Goal: Transaction & Acquisition: Purchase product/service

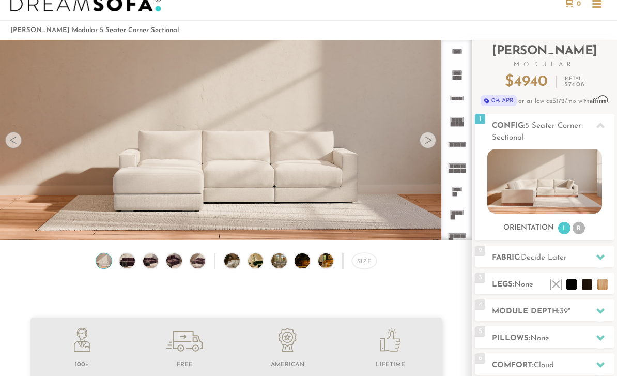
scroll to position [27, 0]
click at [579, 180] on img at bounding box center [544, 180] width 114 height 65
click at [579, 228] on li "R" at bounding box center [578, 227] width 12 height 12
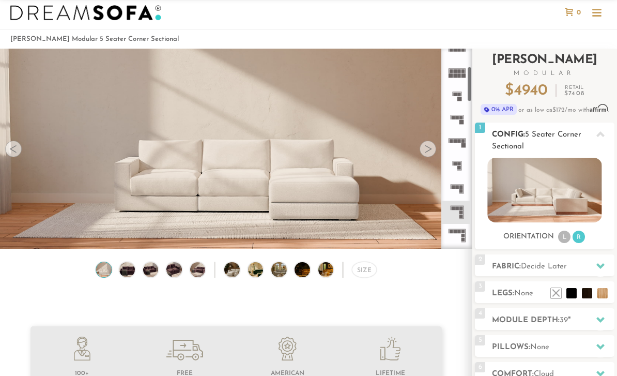
scroll to position [108, 0]
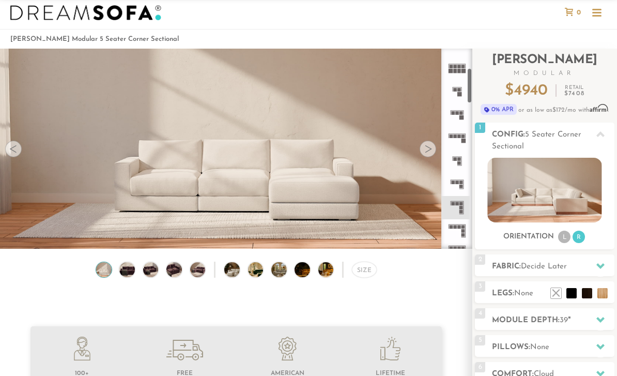
click at [455, 207] on icon at bounding box center [456, 207] width 23 height 23
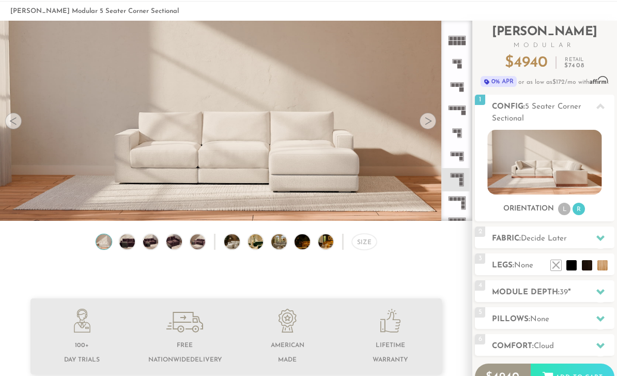
scroll to position [48, 0]
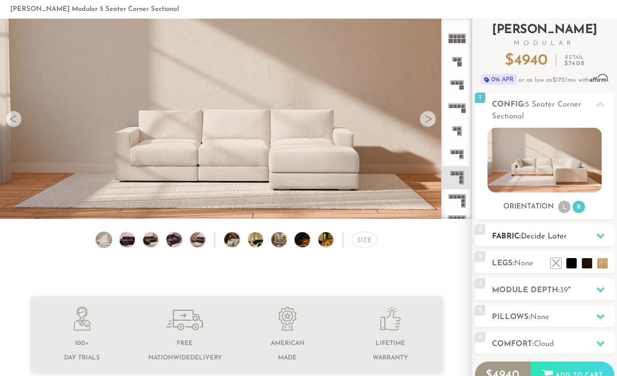
click at [600, 237] on icon at bounding box center [600, 236] width 8 height 6
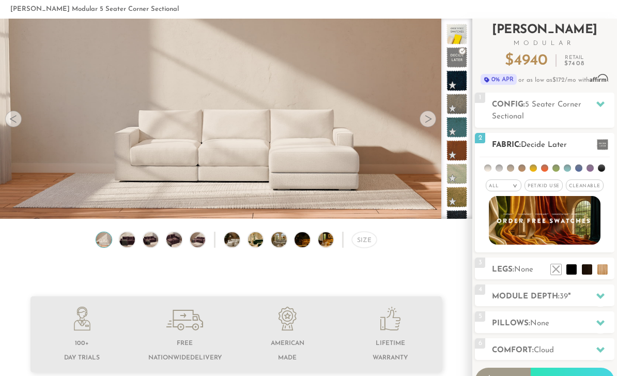
click at [548, 187] on span "Pet/Kid Use x" at bounding box center [543, 185] width 38 height 12
click at [587, 187] on span "Cleanable x" at bounding box center [588, 185] width 38 height 12
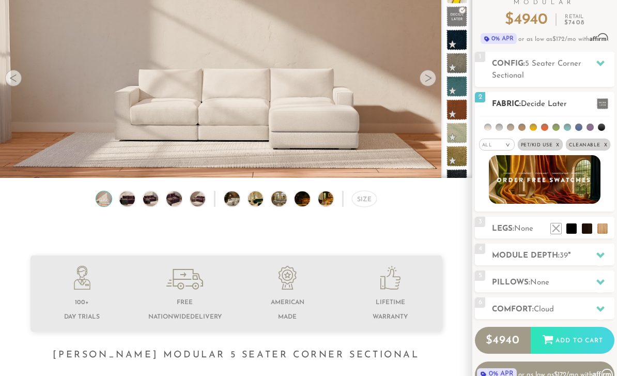
scroll to position [92, 0]
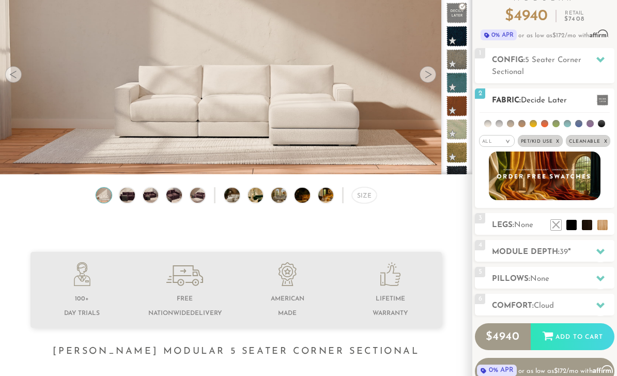
click at [487, 129] on ul at bounding box center [544, 122] width 130 height 19
click at [491, 126] on li at bounding box center [487, 123] width 7 height 7
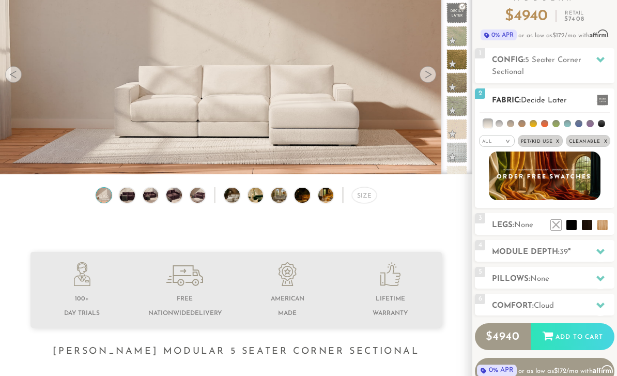
click at [507, 124] on li at bounding box center [510, 123] width 7 height 7
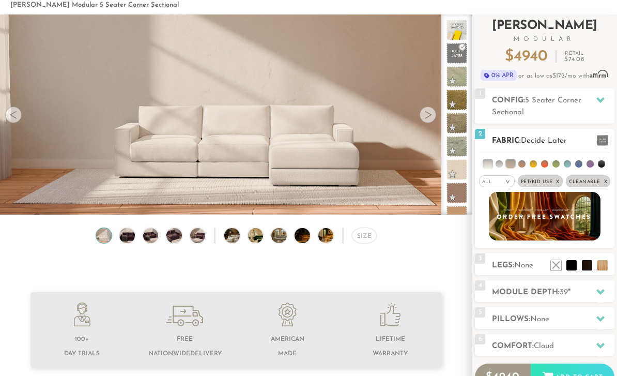
click at [524, 163] on li at bounding box center [521, 164] width 7 height 7
click at [510, 163] on li at bounding box center [510, 164] width 9 height 9
click at [521, 163] on li at bounding box center [522, 164] width 9 height 9
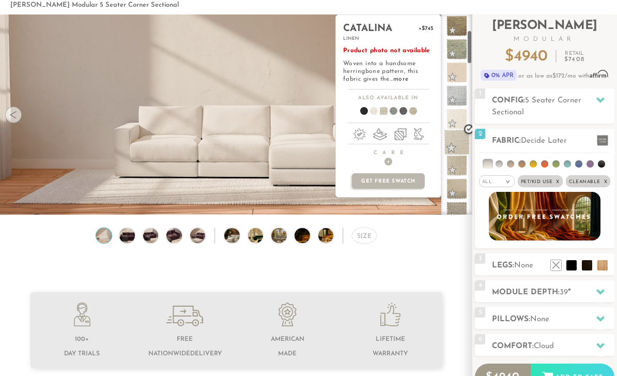
scroll to position [99, 0]
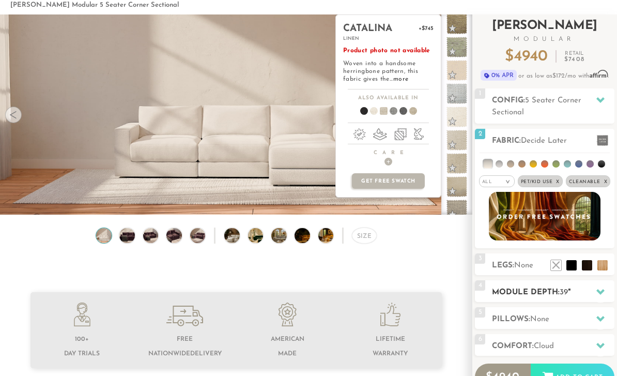
click at [584, 298] on h2 "Module Depth: 39 "" at bounding box center [553, 292] width 122 height 12
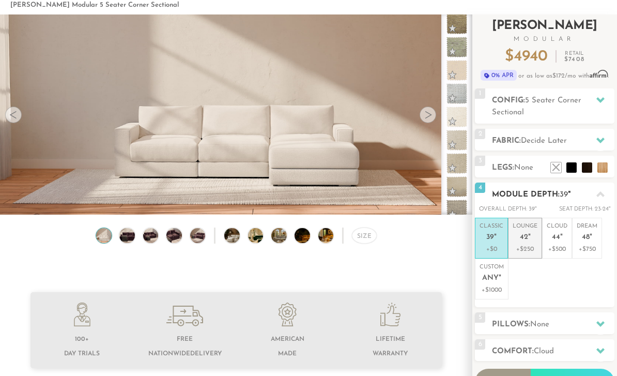
click at [529, 254] on li "Lounge 42 " +$250" at bounding box center [525, 237] width 34 height 41
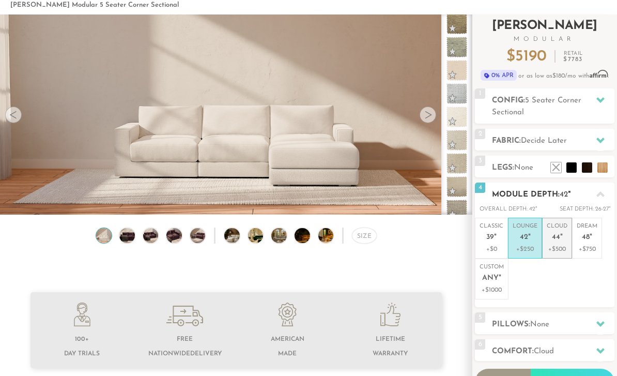
click at [559, 247] on p "+$500" at bounding box center [557, 248] width 21 height 9
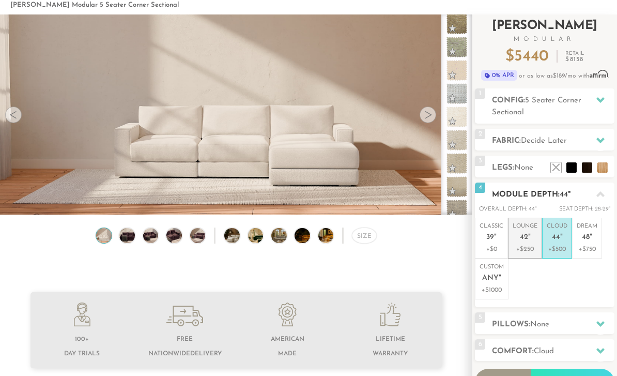
click at [531, 248] on p "+$250" at bounding box center [524, 248] width 25 height 9
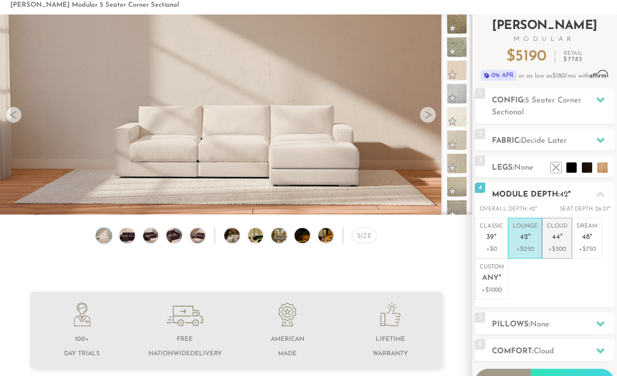
click at [560, 236] on em """ at bounding box center [561, 237] width 3 height 9
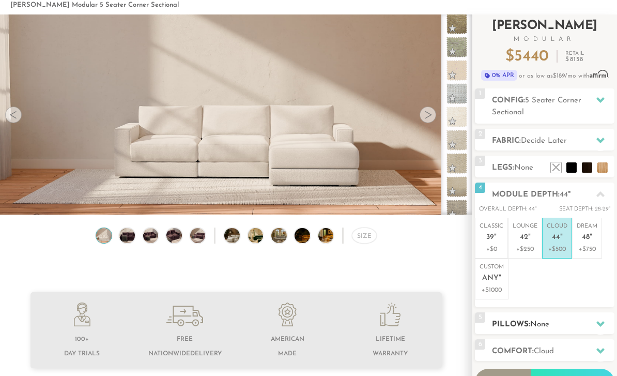
click at [590, 318] on h2 "Pillows: None" at bounding box center [553, 324] width 122 height 12
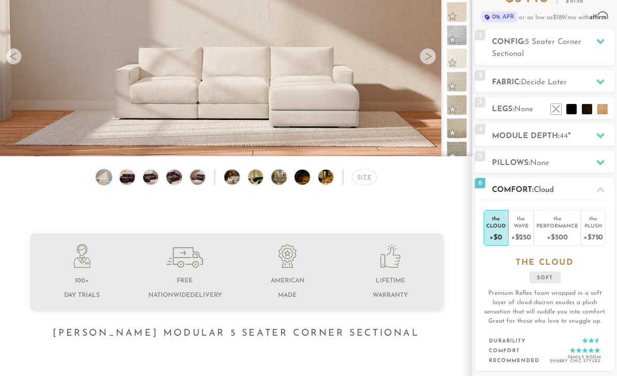
scroll to position [112, 0]
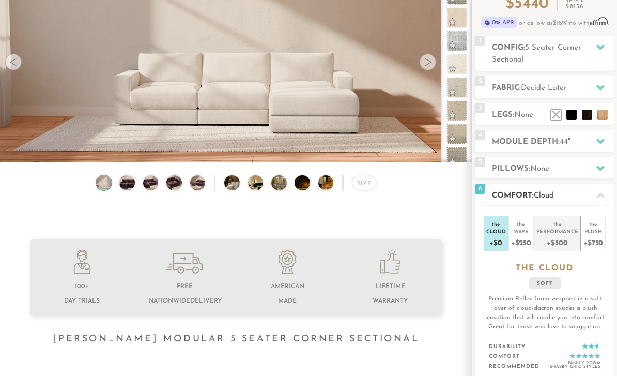
click at [557, 230] on div "Performance" at bounding box center [557, 231] width 42 height 7
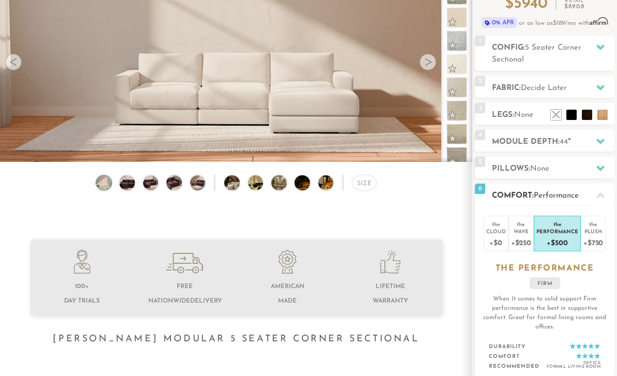
scroll to position [105, 0]
click at [599, 226] on div "the" at bounding box center [593, 222] width 20 height 10
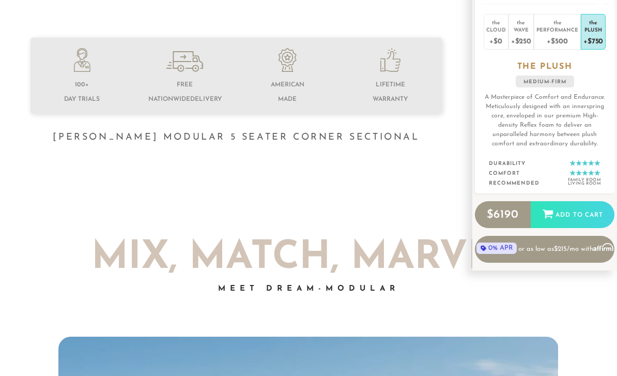
scroll to position [306, 0]
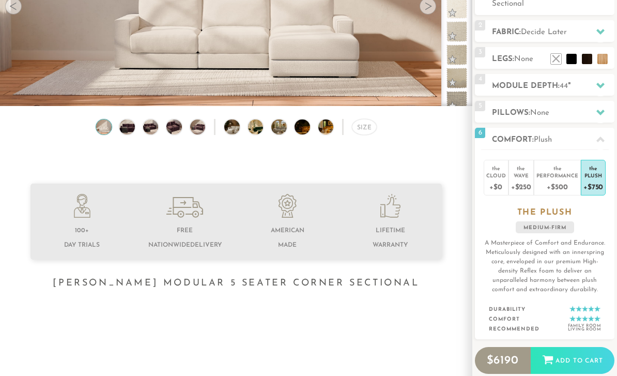
scroll to position [76, 0]
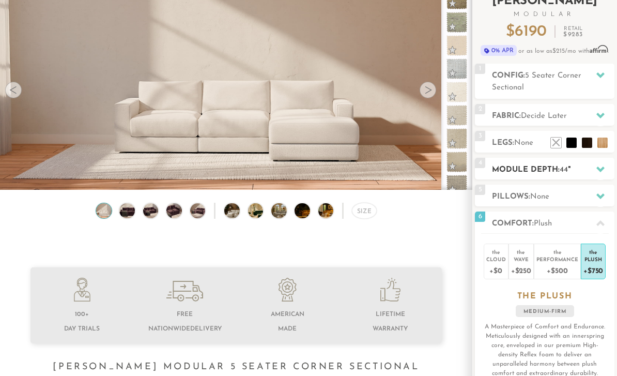
click at [579, 178] on div "4 Module Depth: 44 "" at bounding box center [544, 169] width 139 height 22
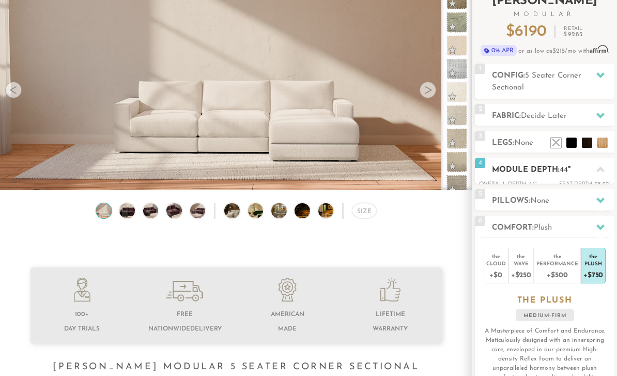
scroll to position [77, 0]
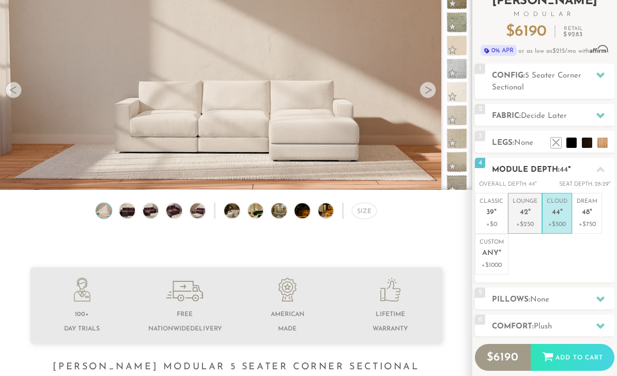
click at [533, 224] on p "+$250" at bounding box center [524, 224] width 25 height 9
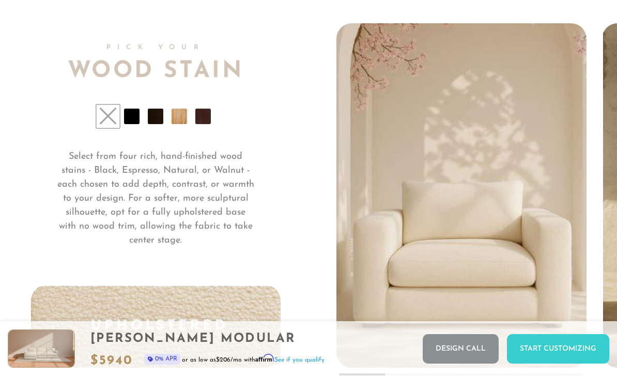
scroll to position [7327, 0]
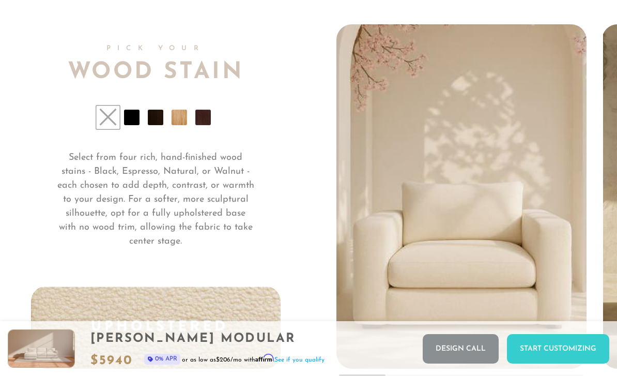
click at [173, 125] on li at bounding box center [178, 117] width 15 height 15
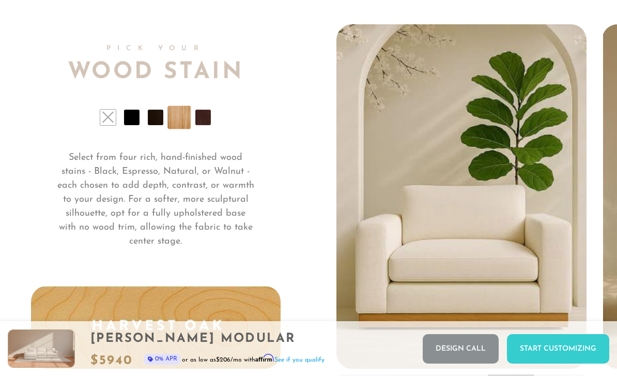
click at [134, 118] on li at bounding box center [131, 117] width 15 height 15
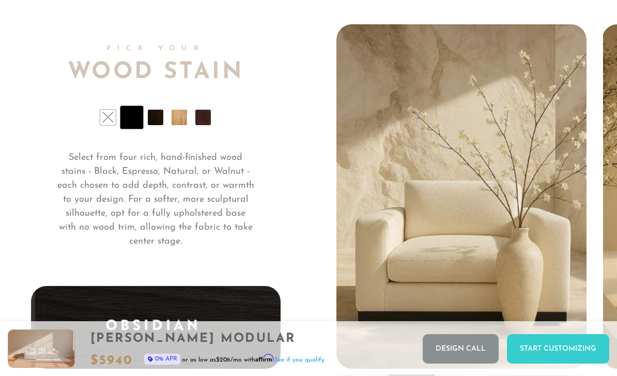
click at [152, 123] on li at bounding box center [155, 117] width 15 height 15
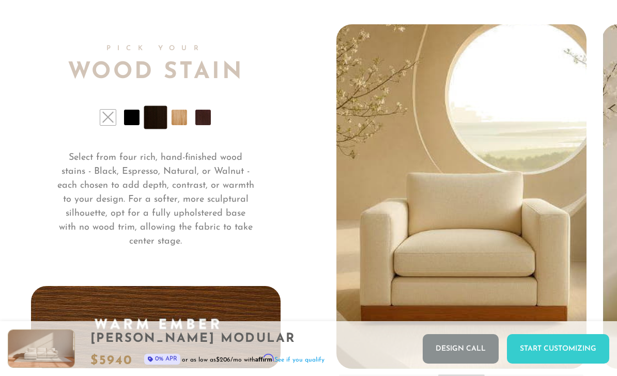
click at [129, 122] on li at bounding box center [131, 117] width 15 height 15
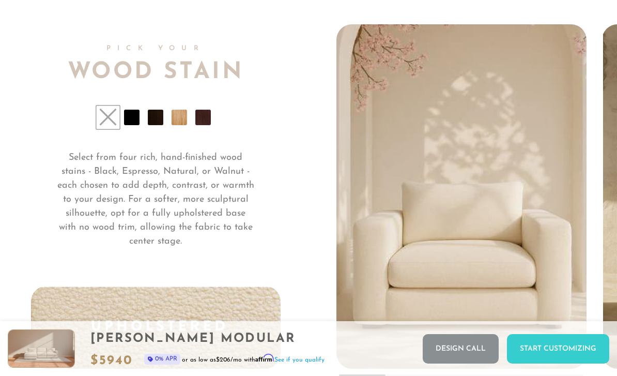
click at [132, 116] on li at bounding box center [131, 117] width 15 height 15
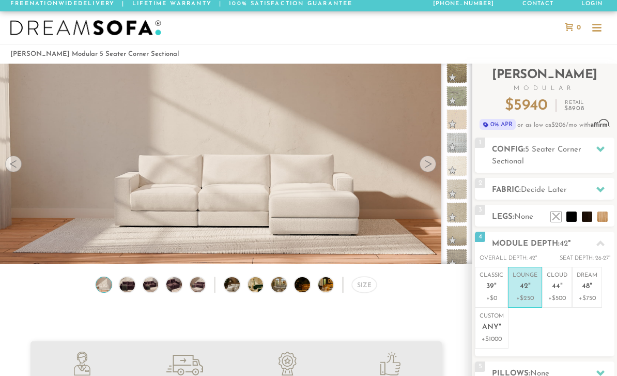
scroll to position [5, 0]
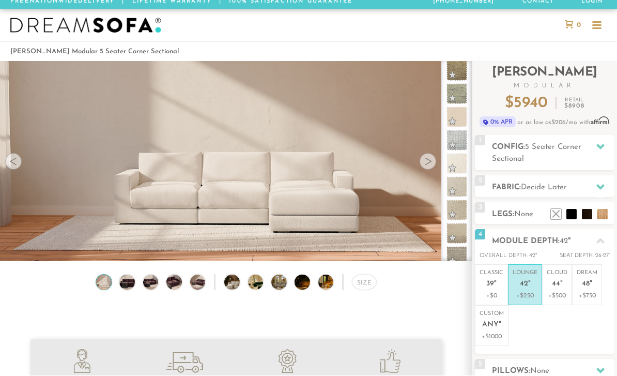
click at [25, 27] on img at bounding box center [85, 25] width 151 height 15
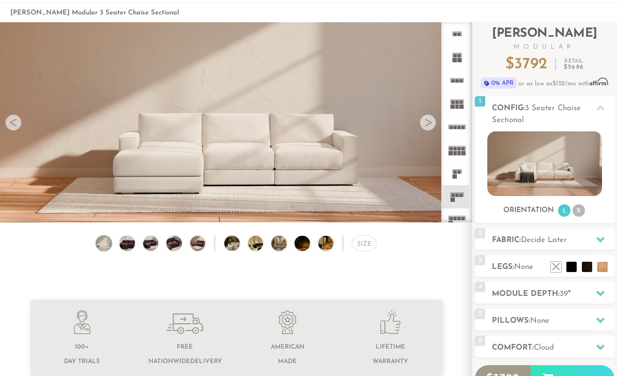
scroll to position [45, 0]
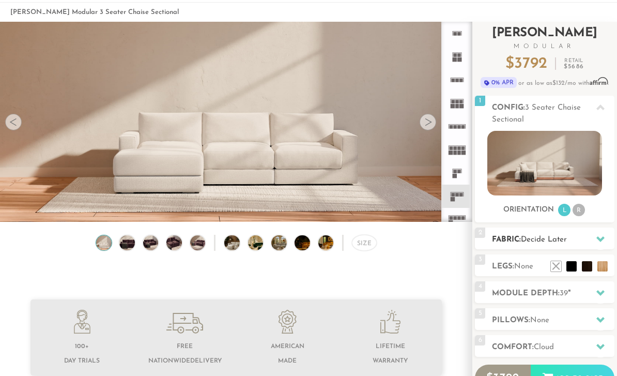
click at [604, 241] on div at bounding box center [600, 238] width 22 height 21
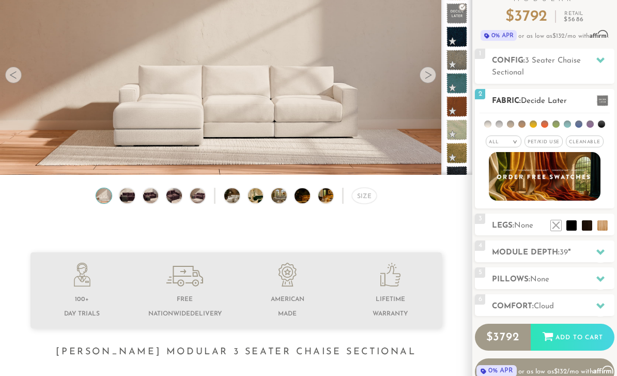
scroll to position [80, 0]
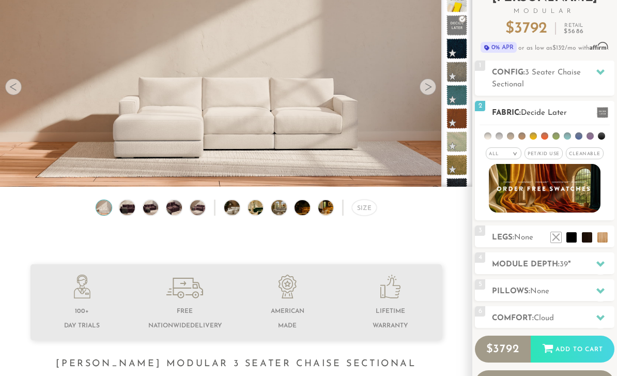
click at [551, 159] on span "Pet/Kid Use x" at bounding box center [543, 153] width 38 height 12
click at [595, 151] on span "Cleanable x" at bounding box center [588, 153] width 38 height 12
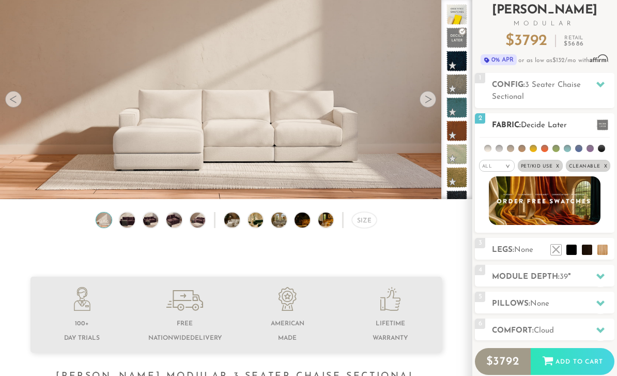
scroll to position [67, 0]
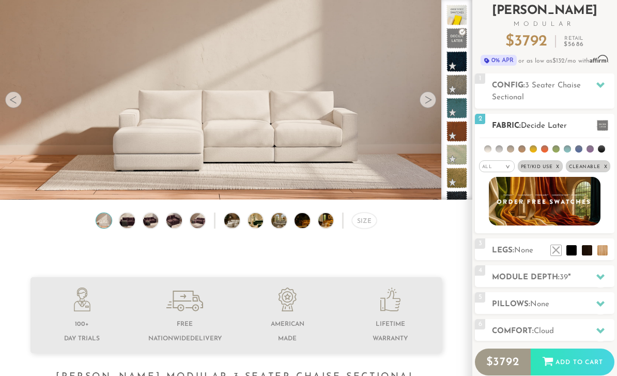
click at [496, 149] on li at bounding box center [498, 148] width 7 height 7
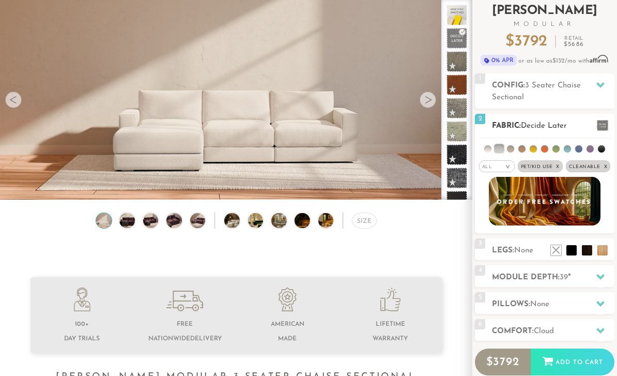
click at [491, 147] on li at bounding box center [487, 148] width 7 height 7
click at [514, 148] on li at bounding box center [510, 148] width 7 height 7
click at [503, 151] on li at bounding box center [499, 149] width 9 height 9
click at [492, 150] on li at bounding box center [487, 149] width 9 height 9
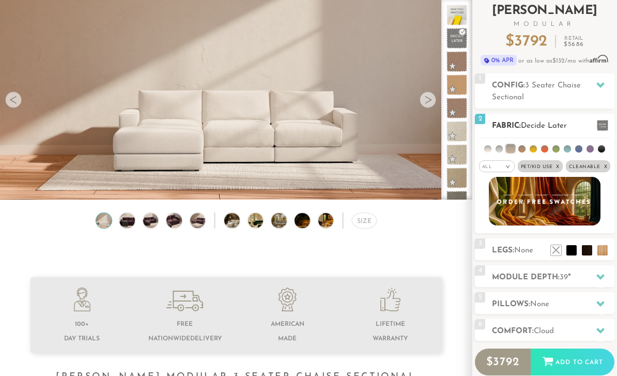
click at [604, 126] on span at bounding box center [602, 125] width 11 height 11
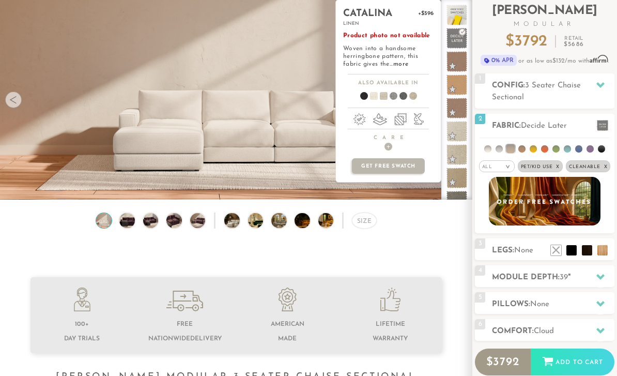
click at [370, 94] on span at bounding box center [370, 98] width 40 height 38
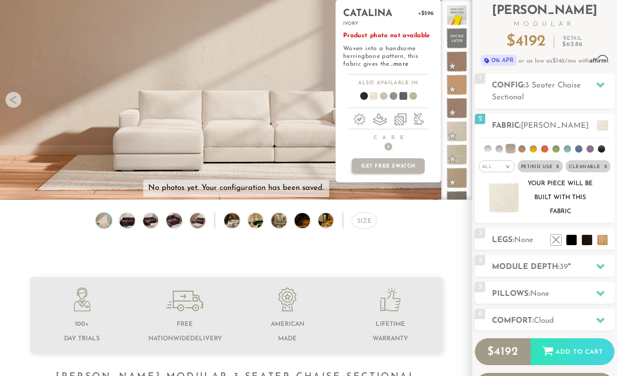
click at [399, 96] on span at bounding box center [399, 98] width 40 height 38
click at [382, 93] on span at bounding box center [380, 98] width 40 height 38
click at [414, 97] on span at bounding box center [409, 98] width 40 height 38
click at [381, 97] on span at bounding box center [380, 98] width 40 height 38
click at [429, 230] on div "Size" at bounding box center [236, 223] width 472 height 22
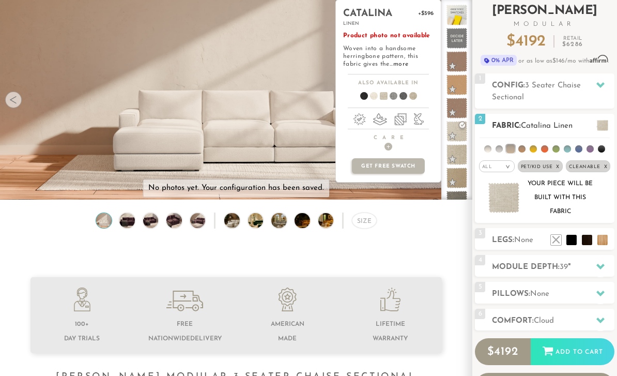
click at [496, 151] on li at bounding box center [498, 148] width 7 height 7
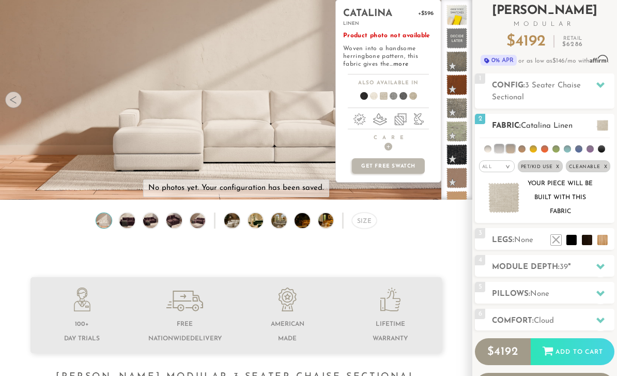
click at [514, 147] on li at bounding box center [510, 149] width 9 height 9
click at [523, 148] on li at bounding box center [521, 148] width 7 height 7
click at [513, 151] on li at bounding box center [510, 148] width 7 height 7
click at [513, 148] on li at bounding box center [510, 149] width 9 height 9
click at [513, 150] on li at bounding box center [510, 148] width 7 height 7
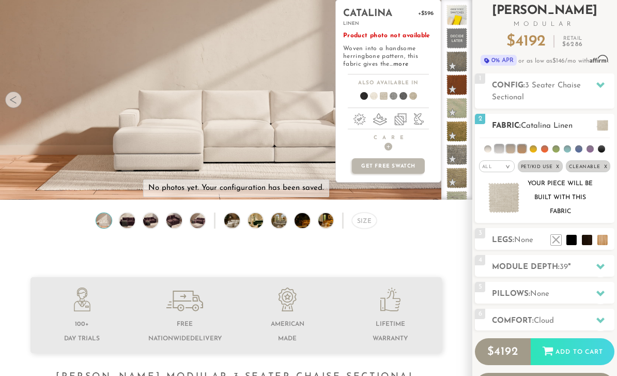
click at [486, 150] on li at bounding box center [487, 148] width 7 height 7
click at [501, 148] on li at bounding box center [499, 149] width 9 height 9
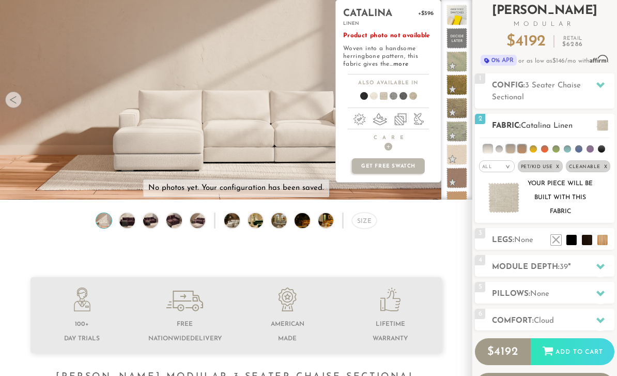
click at [525, 148] on li at bounding box center [522, 149] width 9 height 9
click at [514, 147] on li at bounding box center [510, 149] width 9 height 9
click at [488, 152] on li at bounding box center [487, 149] width 9 height 9
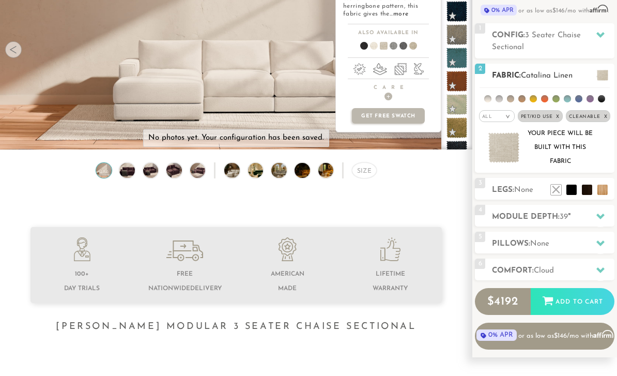
scroll to position [118, 0]
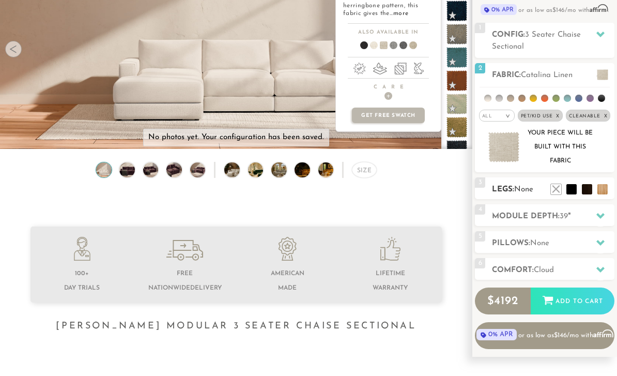
click at [534, 184] on h2 "Legs: None" at bounding box center [553, 189] width 122 height 12
click at [570, 194] on li at bounding box center [555, 173] width 41 height 41
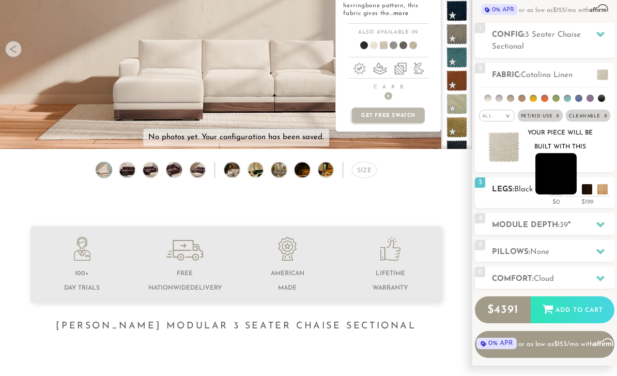
click at [553, 182] on li at bounding box center [555, 173] width 41 height 41
click at [579, 223] on h2 "Module Depth: 39 "" at bounding box center [553, 225] width 122 height 12
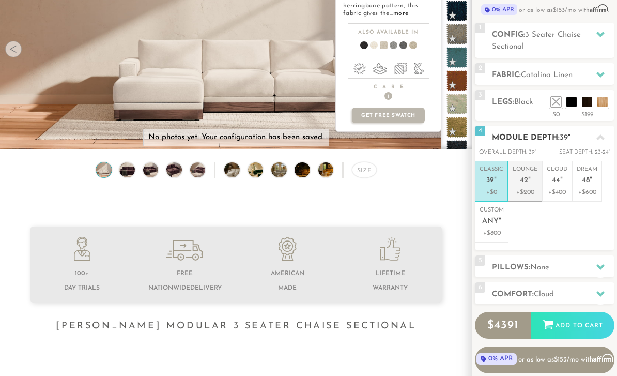
click at [532, 188] on p "+$200" at bounding box center [524, 192] width 25 height 9
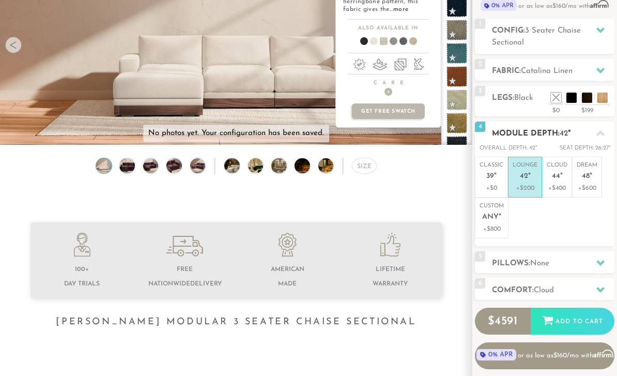
scroll to position [121, 0]
click at [565, 261] on h2 "Pillows: None" at bounding box center [553, 264] width 122 height 12
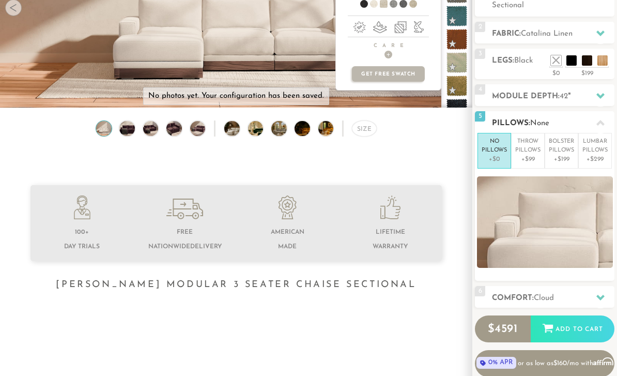
scroll to position [159, 0]
click at [546, 296] on span "Cloud" at bounding box center [544, 298] width 20 height 8
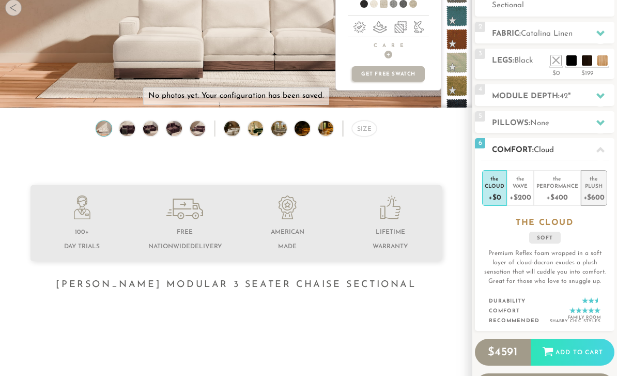
click at [600, 188] on div "Plush" at bounding box center [593, 185] width 21 height 7
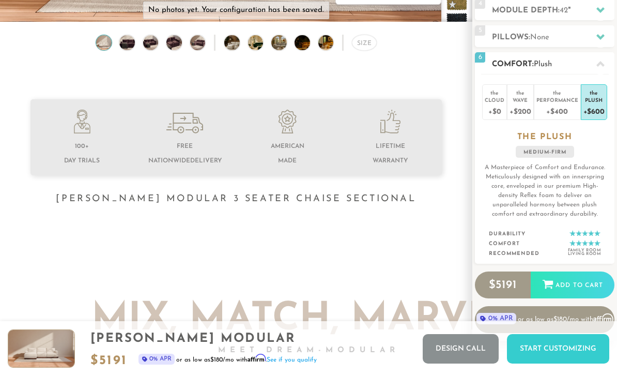
scroll to position [235, 0]
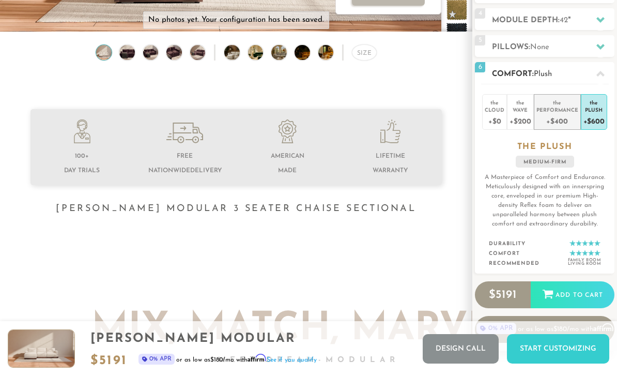
click at [574, 118] on div "+$400" at bounding box center [557, 120] width 42 height 15
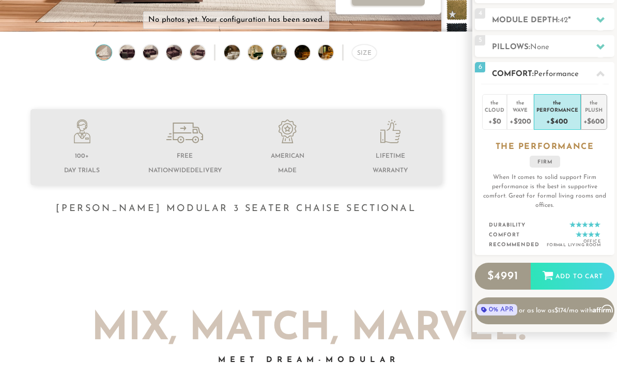
click at [594, 105] on div "the" at bounding box center [593, 101] width 21 height 10
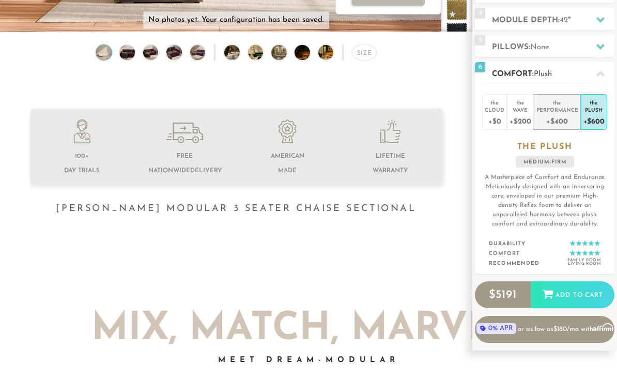
click at [563, 125] on div "+$400" at bounding box center [557, 120] width 42 height 15
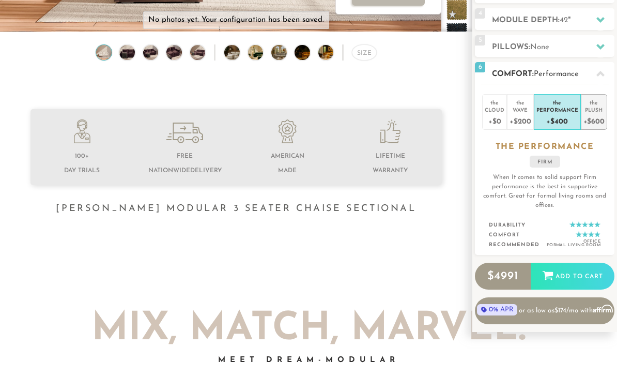
click at [594, 112] on div "Plush" at bounding box center [593, 109] width 21 height 7
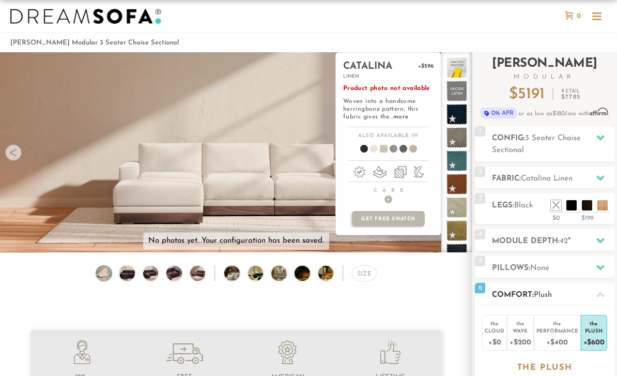
scroll to position [30, 0]
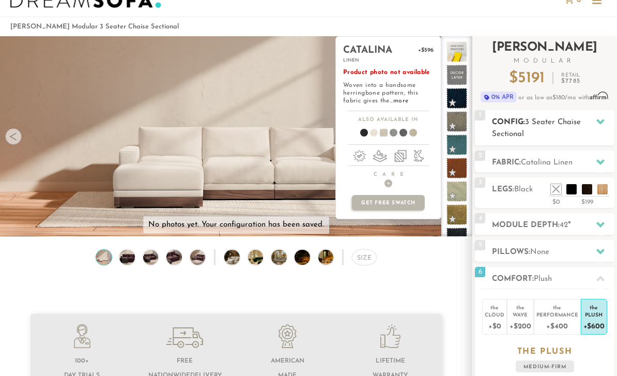
click at [596, 120] on div at bounding box center [600, 121] width 22 height 21
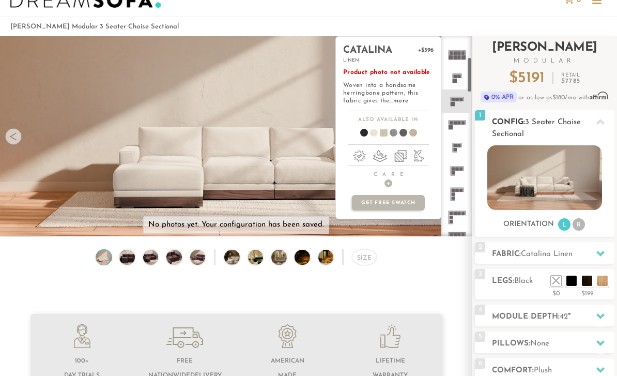
scroll to position [108, 0]
click at [460, 217] on icon at bounding box center [456, 218] width 23 height 23
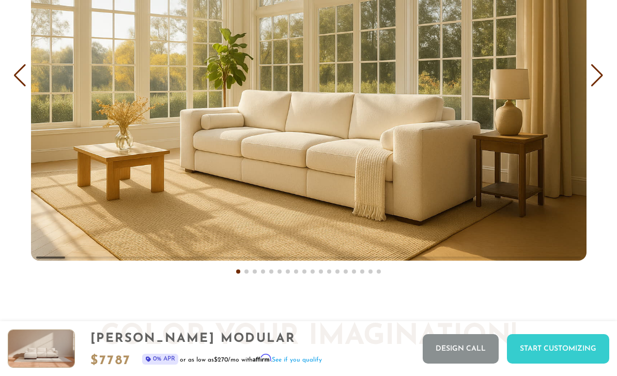
scroll to position [11006, 617]
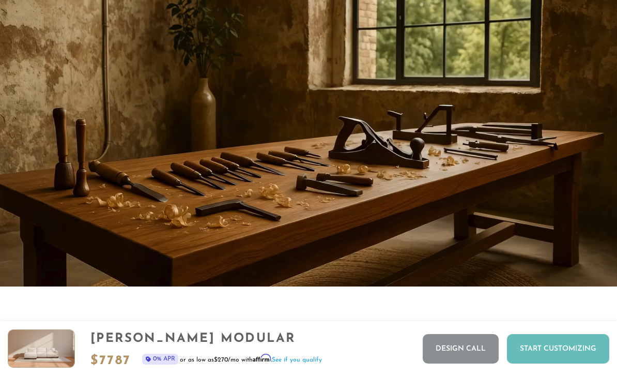
click at [544, 363] on div "Start Customizing" at bounding box center [558, 348] width 102 height 29
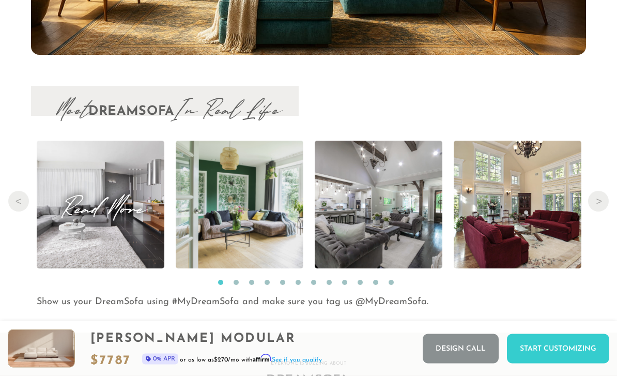
scroll to position [10037, 0]
click at [67, 175] on img at bounding box center [101, 204] width 192 height 128
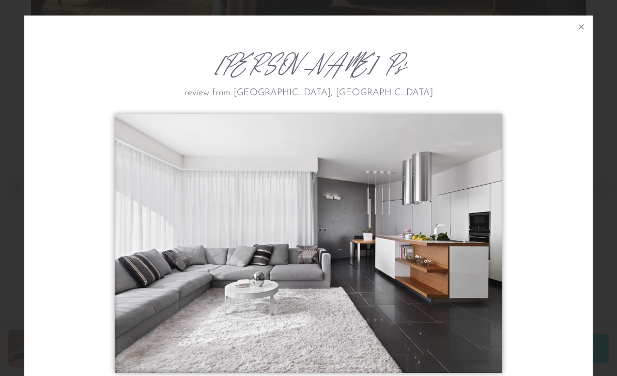
scroll to position [10052, 0]
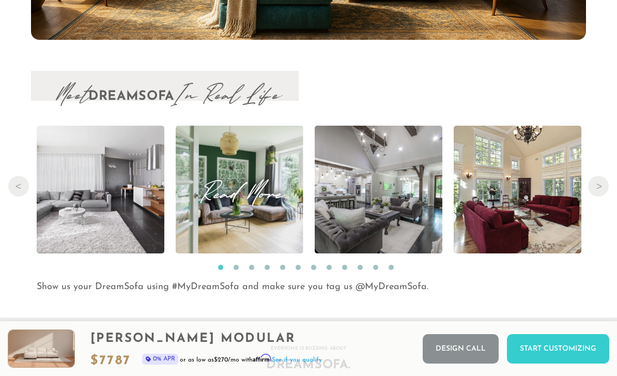
click at [191, 231] on img at bounding box center [240, 190] width 128 height 128
click at [603, 194] on button "Next" at bounding box center [598, 186] width 21 height 21
click at [608, 198] on div "Meet DreamSofa In Real Life Previous Read More Read More Read More Read More Re…" at bounding box center [308, 182] width 617 height 223
click at [601, 183] on button "Next" at bounding box center [598, 186] width 21 height 21
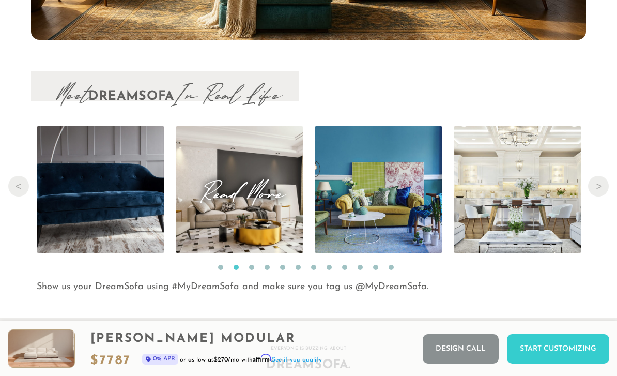
click at [236, 193] on span "Read More" at bounding box center [240, 189] width 128 height 14
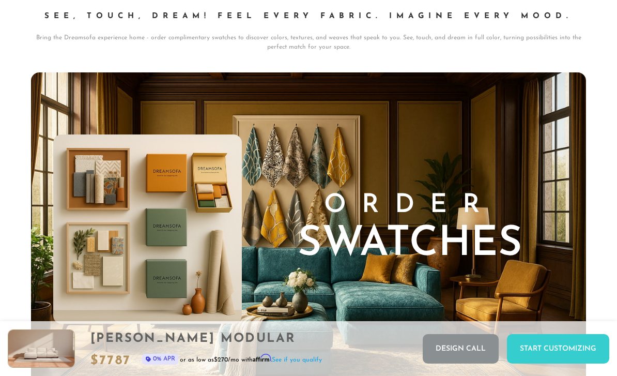
scroll to position [9435, 0]
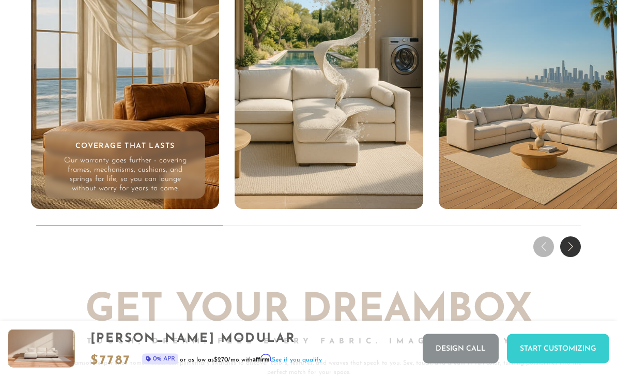
click at [567, 251] on div "Next slide" at bounding box center [570, 247] width 21 height 21
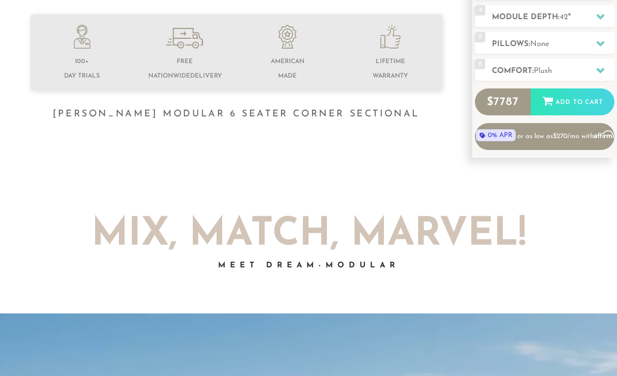
scroll to position [330, 0]
click at [548, 135] on link "0% APR or as low as $270 /mo with Affirm" at bounding box center [544, 135] width 139 height 27
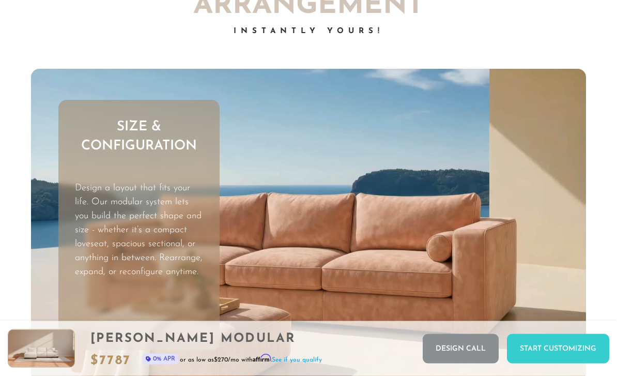
scroll to position [2609, 0]
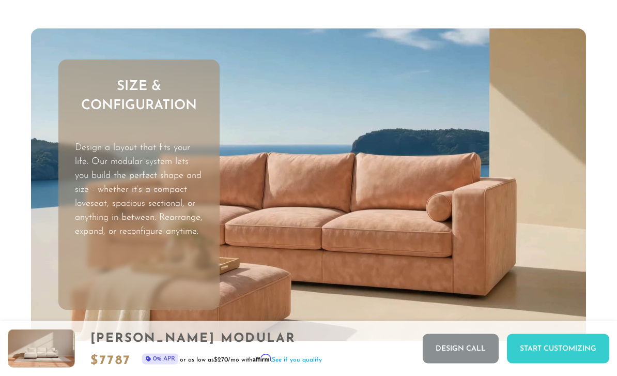
click at [98, 209] on p "Design a layout that fits your life. Our modular system lets you build the perf…" at bounding box center [139, 191] width 129 height 98
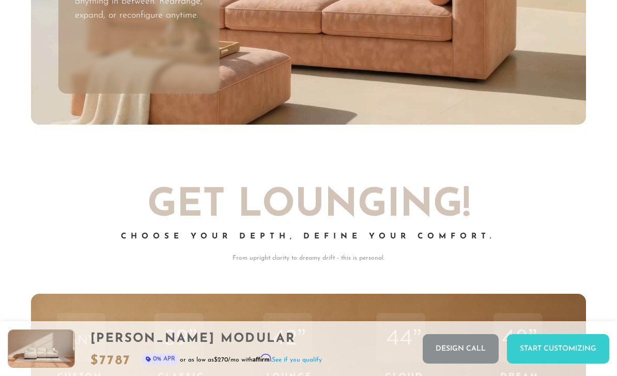
scroll to position [2870, 0]
